Goal: Information Seeking & Learning: Learn about a topic

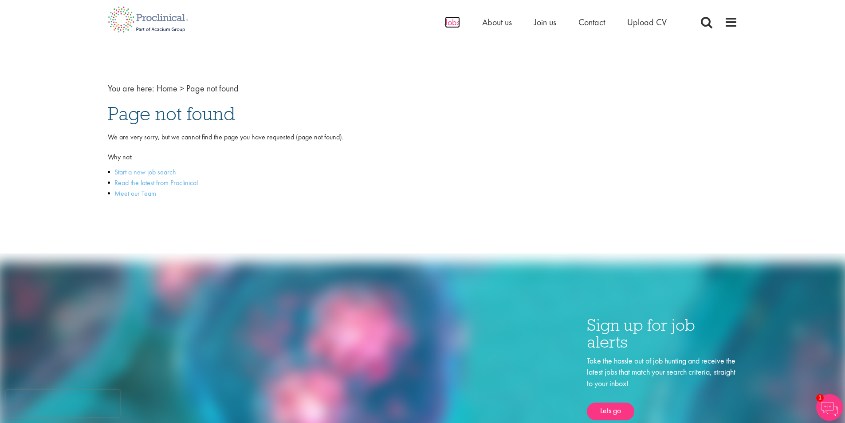
click at [449, 16] on span "Jobs" at bounding box center [452, 22] width 15 height 12
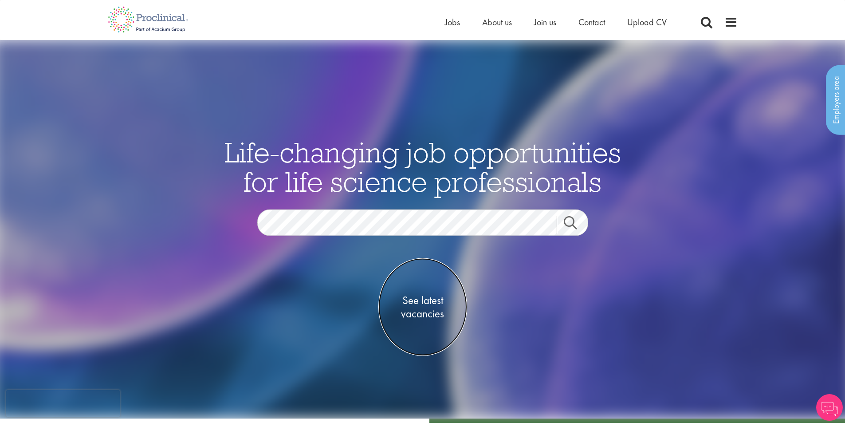
click at [418, 316] on span "See latest vacancies" at bounding box center [422, 307] width 89 height 27
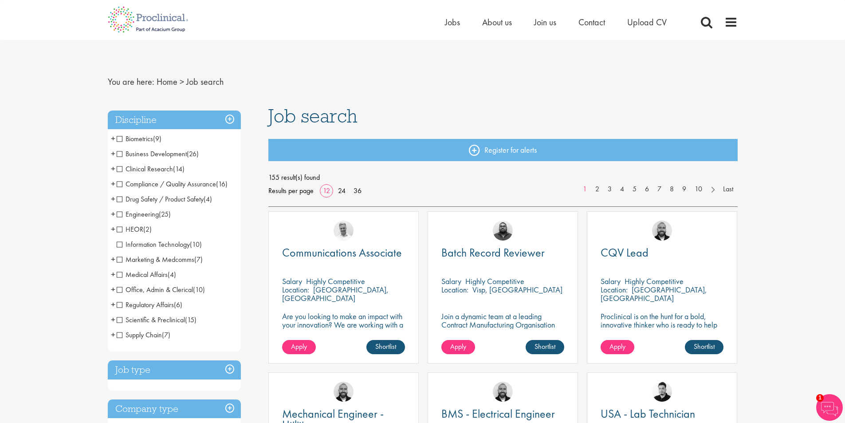
click at [119, 139] on span "Biometrics" at bounding box center [135, 138] width 36 height 9
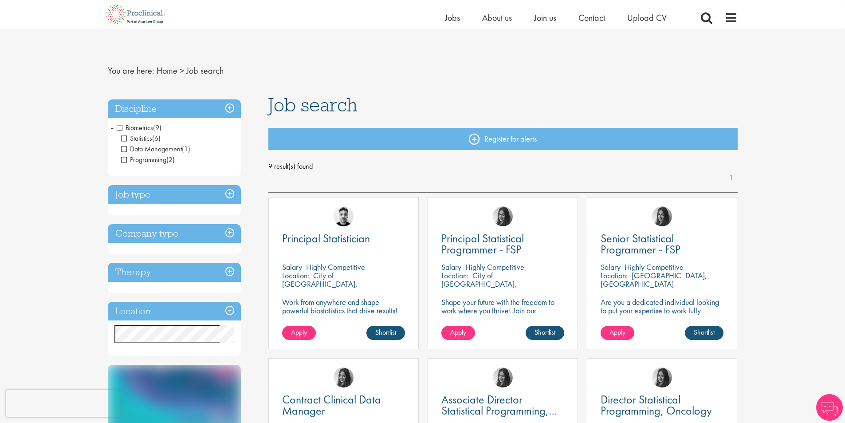
scroll to position [89, 0]
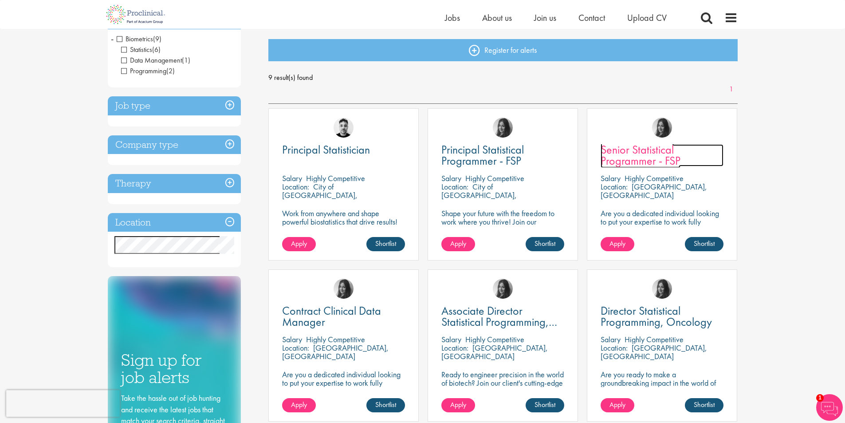
click at [629, 157] on span "Senior Statistical Programmer - FSP" at bounding box center [640, 155] width 80 height 26
